Goal: Task Accomplishment & Management: Manage account settings

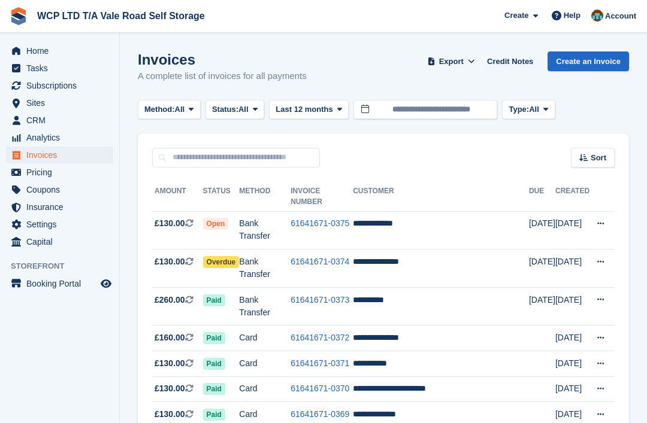
click at [71, 158] on span "Invoices" at bounding box center [62, 155] width 72 height 17
click at [335, 266] on link "61641671-0374" at bounding box center [319, 262] width 59 height 10
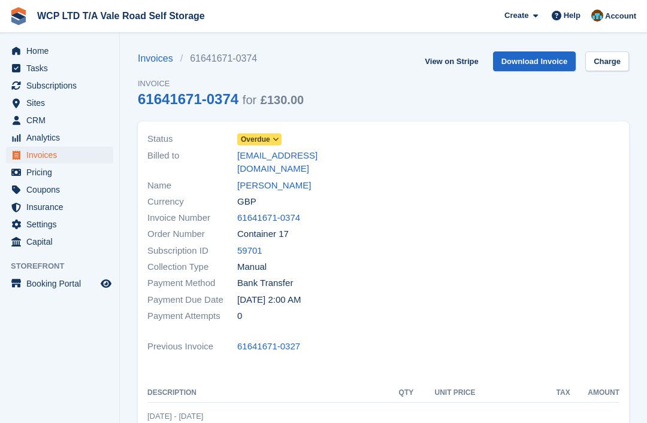
click at [278, 138] on icon at bounding box center [276, 139] width 7 height 7
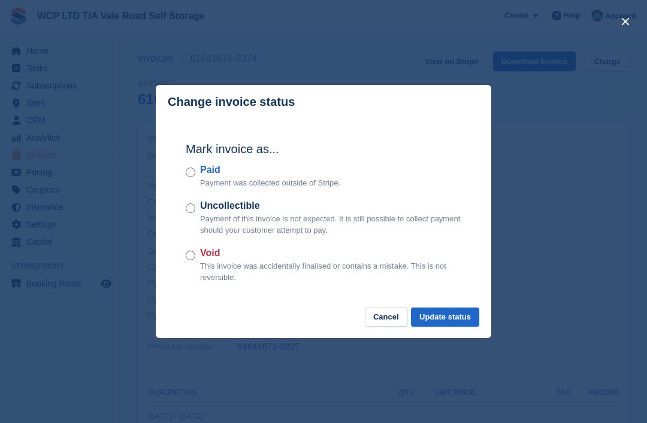
click at [450, 322] on button "Update status" at bounding box center [445, 318] width 68 height 20
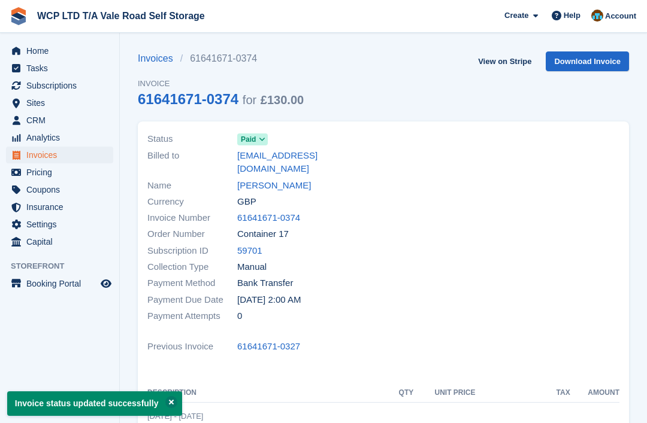
click at [75, 151] on span "Invoices" at bounding box center [62, 155] width 72 height 17
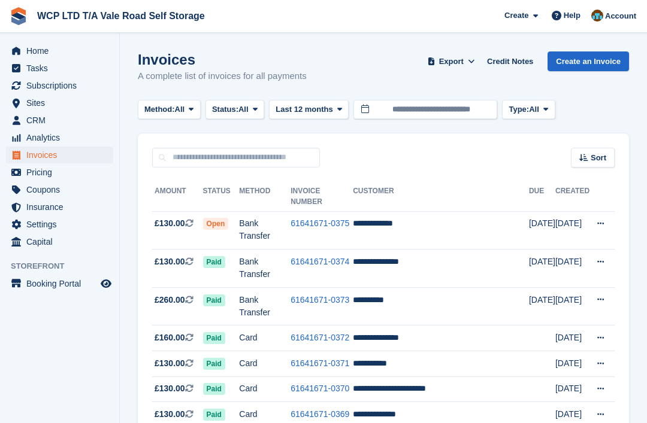
click at [75, 81] on span "Subscriptions" at bounding box center [62, 85] width 72 height 17
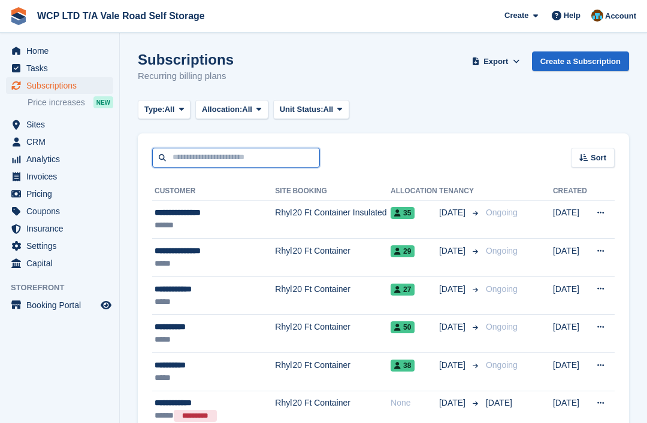
click at [241, 153] on input "text" at bounding box center [236, 158] width 168 height 20
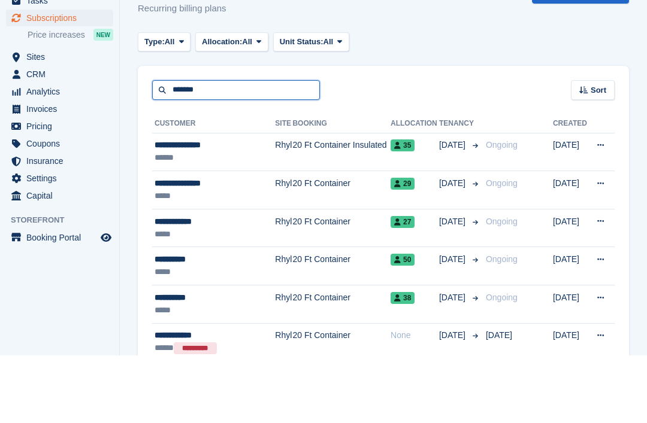
type input "*******"
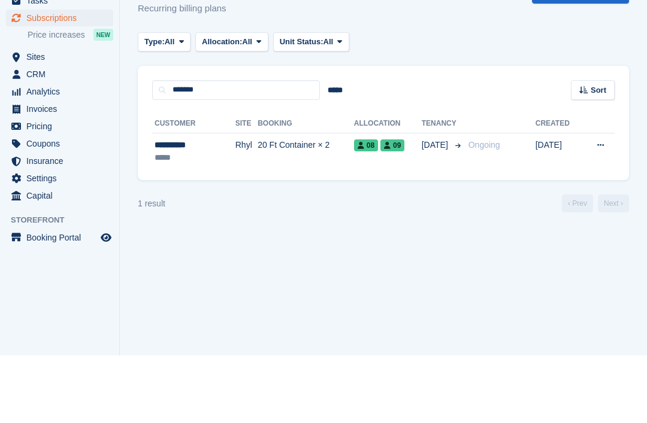
scroll to position [19, 0]
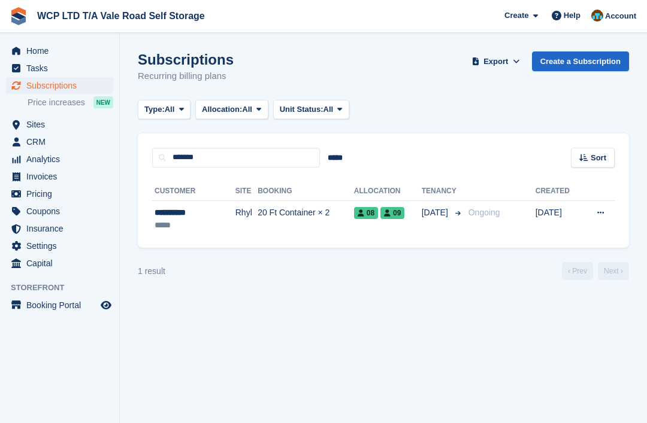
click at [285, 201] on td "20 Ft Container × 2" at bounding box center [306, 220] width 96 height 38
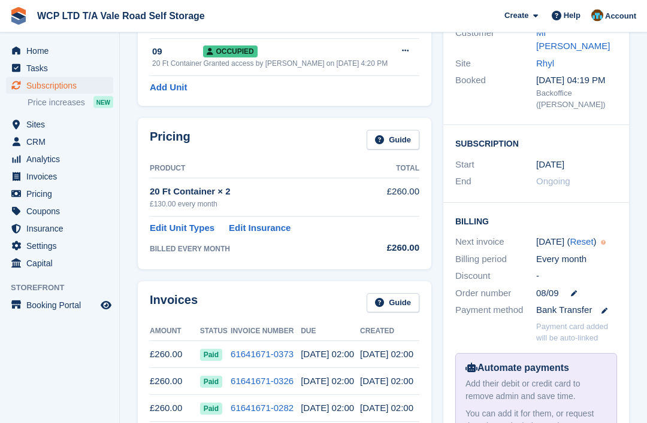
scroll to position [139, 0]
click at [72, 178] on span "Invoices" at bounding box center [62, 176] width 72 height 17
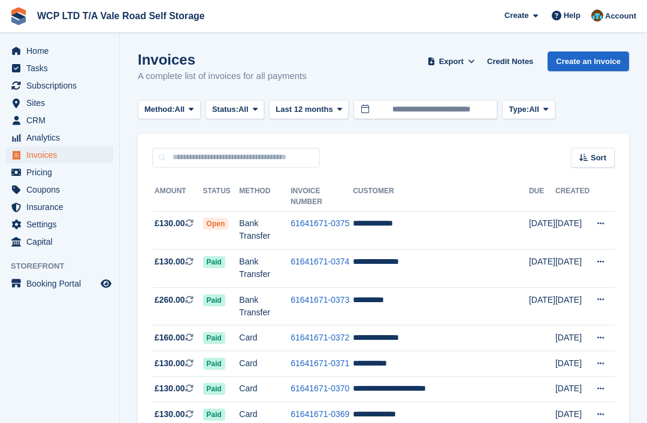
click at [72, 89] on span "Subscriptions" at bounding box center [62, 85] width 72 height 17
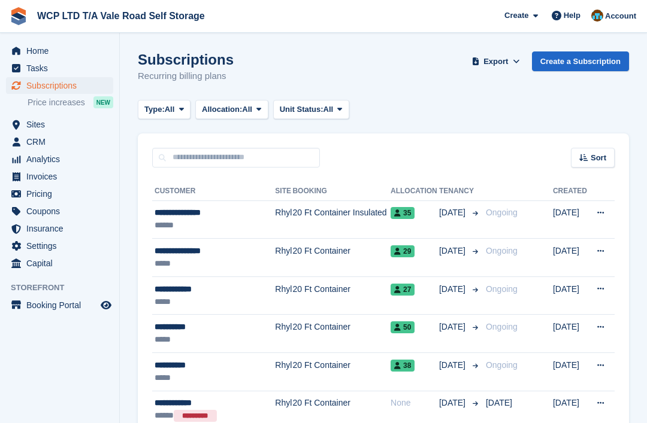
click at [72, 92] on span "Subscriptions" at bounding box center [62, 85] width 72 height 17
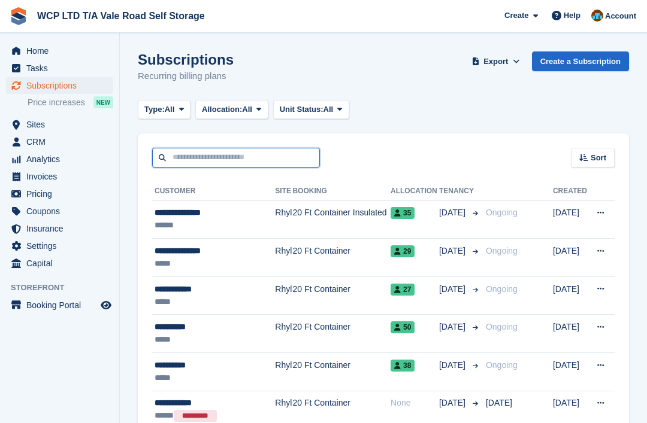
click at [214, 149] on input "text" at bounding box center [236, 158] width 168 height 20
type input "*******"
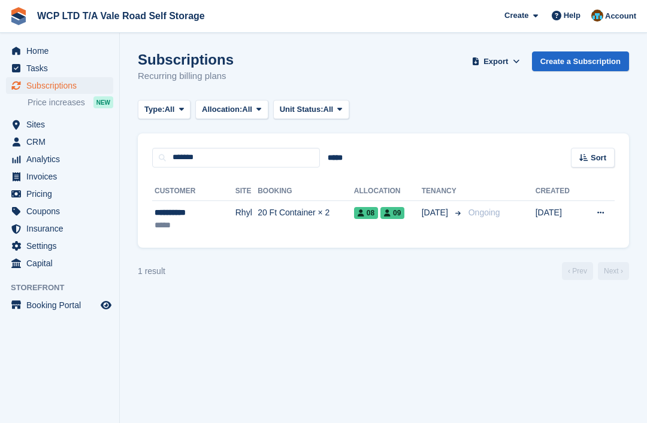
click at [464, 217] on td "Ongoing" at bounding box center [500, 220] width 72 height 38
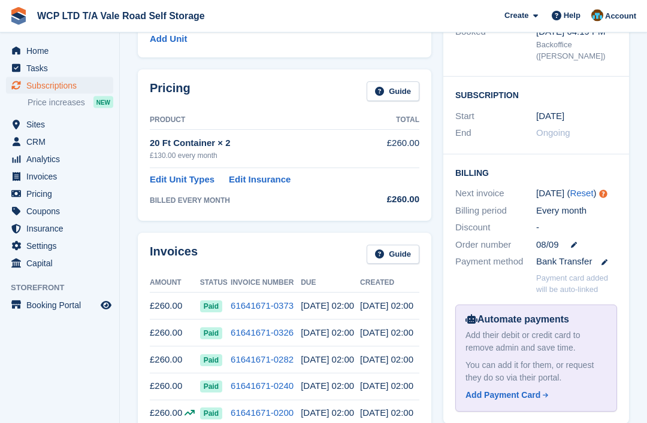
scroll to position [187, 0]
click at [267, 311] on link "61641671-0373" at bounding box center [262, 306] width 63 height 10
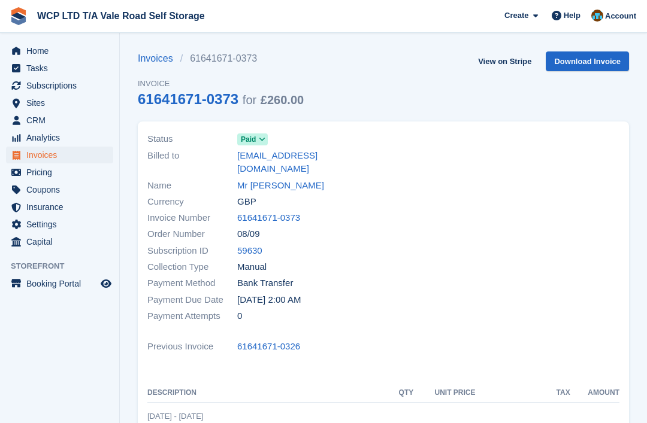
click at [607, 62] on link "Download Invoice" at bounding box center [587, 62] width 83 height 20
click at [320, 210] on div "Invoice Number 61641671-0373" at bounding box center [261, 218] width 229 height 16
copy link "61641671-0373"
click at [423, 240] on div at bounding box center [504, 228] width 243 height 208
click at [76, 157] on span "Invoices" at bounding box center [62, 155] width 72 height 17
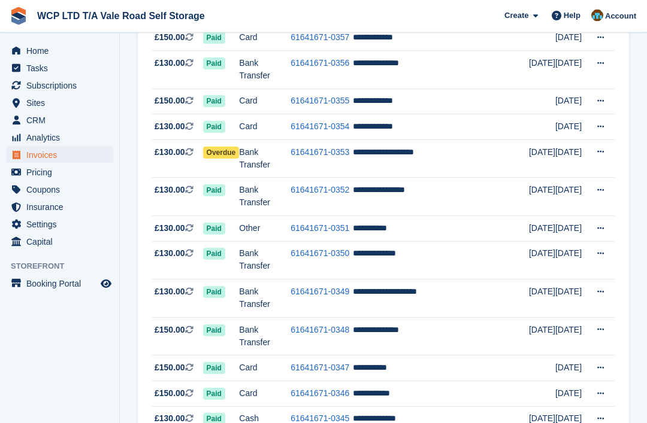
scroll to position [746, 0]
click at [302, 157] on link "61641671-0353" at bounding box center [319, 152] width 59 height 10
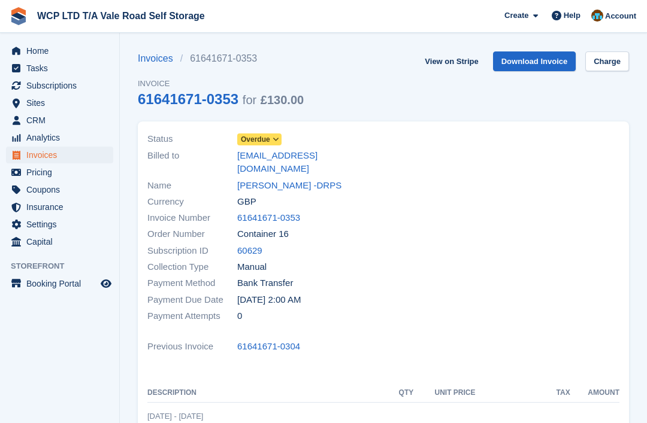
click at [281, 140] on span "Overdue" at bounding box center [259, 140] width 44 height 12
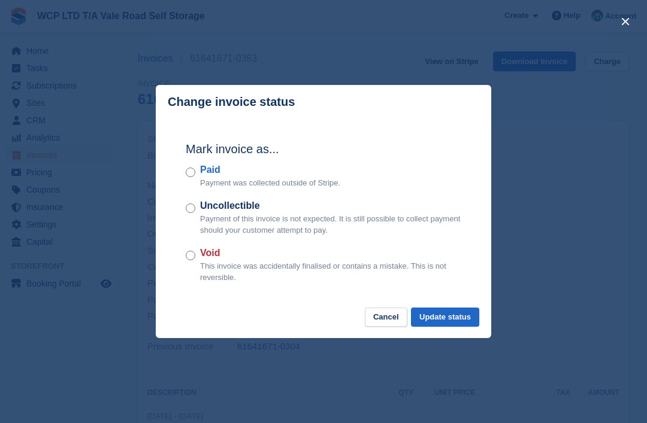
click at [196, 171] on div "Paid Payment was collected outside of Stripe." at bounding box center [324, 176] width 276 height 26
click at [458, 324] on button "Update status" at bounding box center [445, 318] width 68 height 20
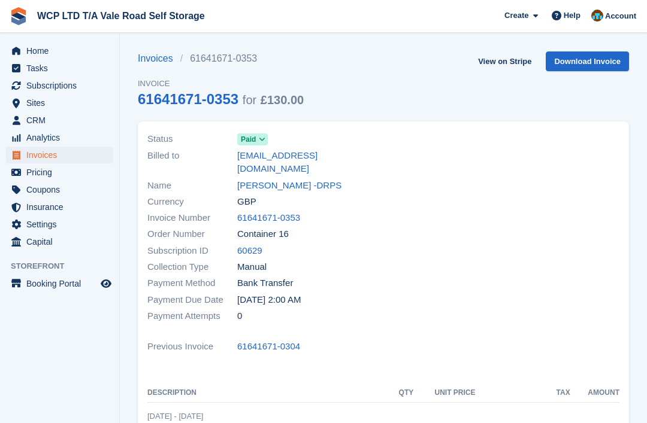
click at [78, 155] on span "Invoices" at bounding box center [62, 155] width 72 height 17
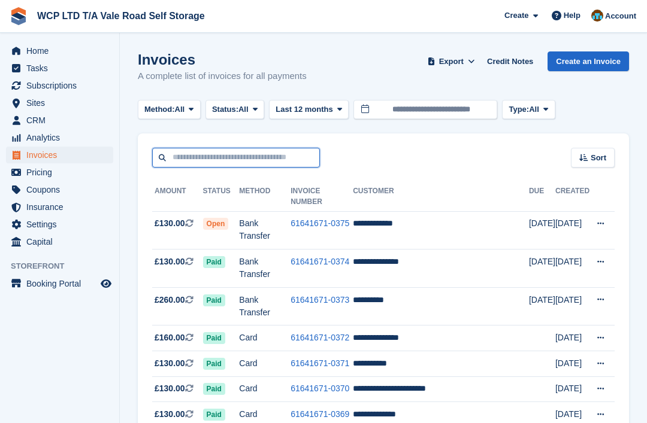
click at [205, 156] on input "text" at bounding box center [236, 158] width 168 height 20
